Goal: Information Seeking & Learning: Learn about a topic

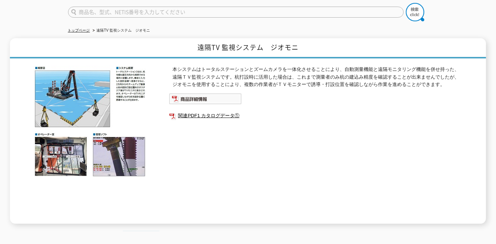
scroll to position [74, 0]
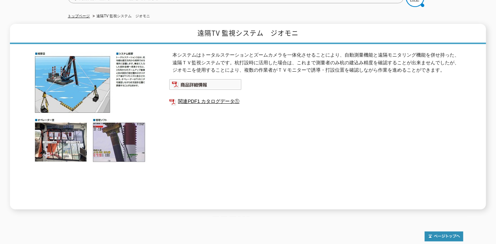
click at [199, 106] on div "本システムはトータルステーションとズームカメラを一体化させることにより、自動測量機能と遠隔モニタリング機能を併せ持った、遠隔ＴＶ監視システムです。杭打設時に活…" at bounding box center [316, 131] width 294 height 158
click at [202, 98] on link "関連PDF1 カタログデータ①" at bounding box center [316, 102] width 294 height 10
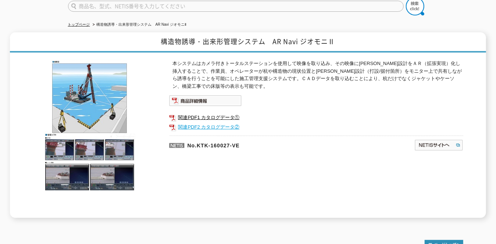
scroll to position [74, 0]
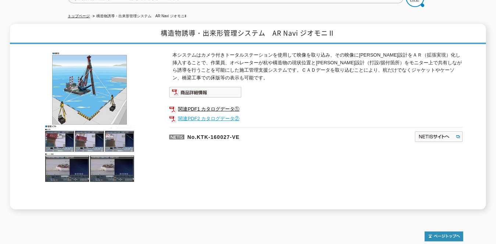
click at [199, 117] on link "関連PDF2 カタログデータ②" at bounding box center [316, 119] width 294 height 10
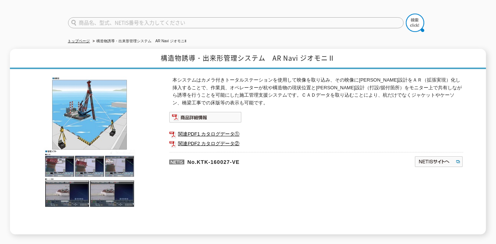
scroll to position [37, 0]
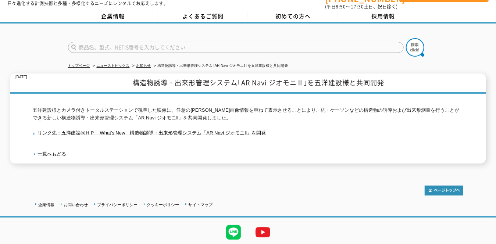
scroll to position [42, 0]
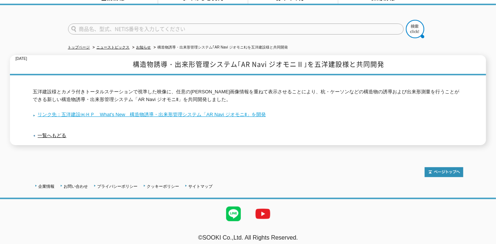
click at [176, 112] on link "リンク先：五洋建設㈱ＨＰ　What's New　構造物誘導・出来形管理システム「AR Navi ジオモニⅡ」を開発" at bounding box center [149, 115] width 233 height 6
